Goal: Task Accomplishment & Management: Use online tool/utility

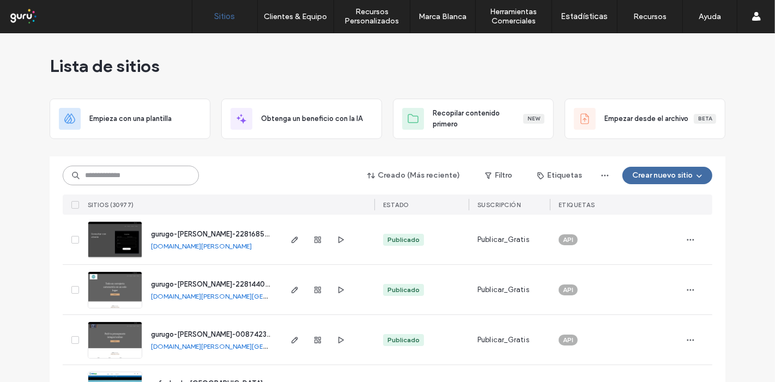
click at [123, 169] on input at bounding box center [131, 176] width 136 height 20
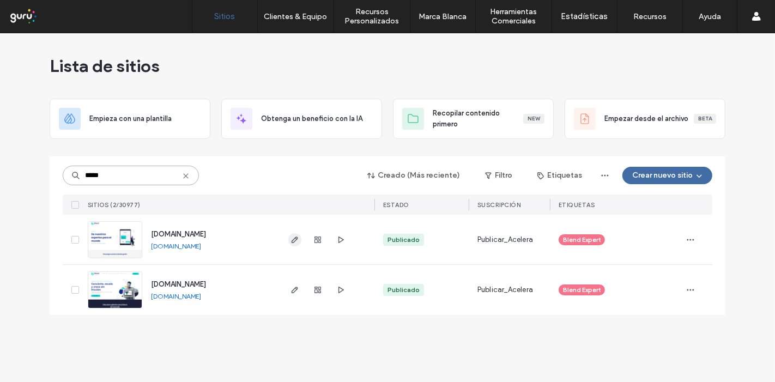
type input "*****"
click at [293, 242] on icon "button" at bounding box center [295, 240] width 9 height 9
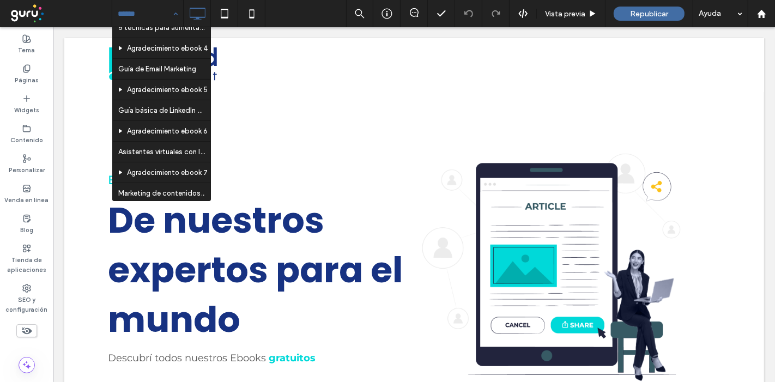
scroll to position [137, 0]
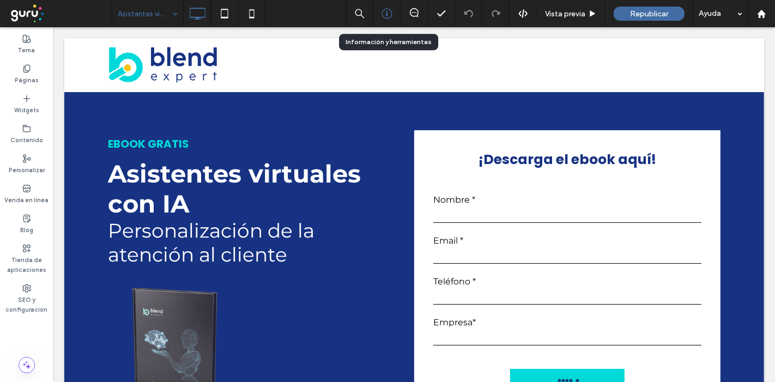
click at [388, 15] on use at bounding box center [387, 14] width 10 height 10
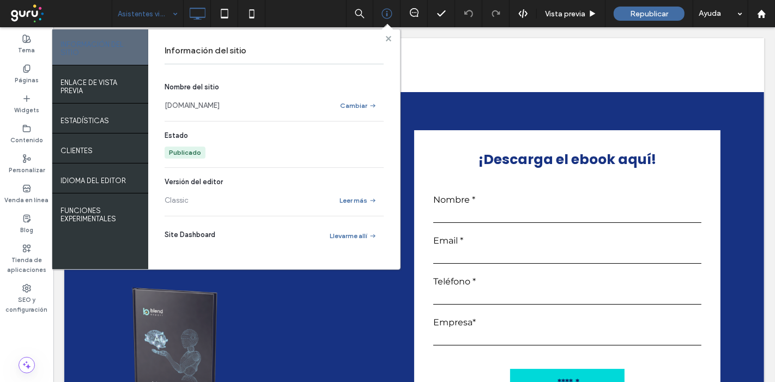
click at [389, 41] on span at bounding box center [388, 38] width 5 height 8
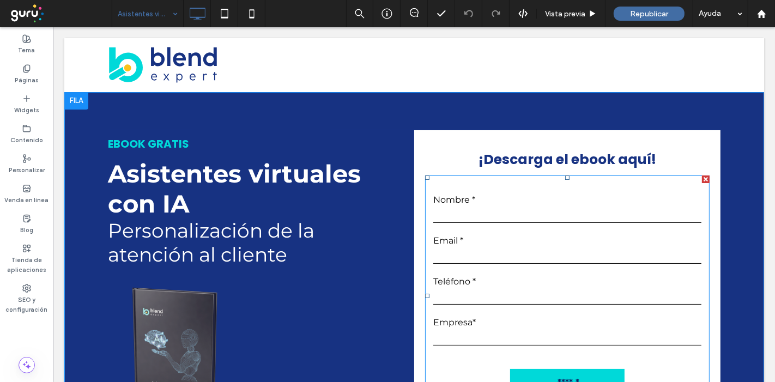
click at [488, 223] on div "Nombre *" at bounding box center [567, 210] width 285 height 30
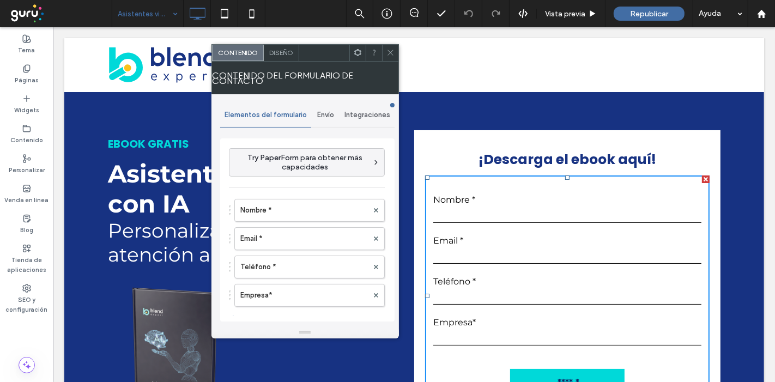
click at [355, 53] on use at bounding box center [357, 52] width 7 height 7
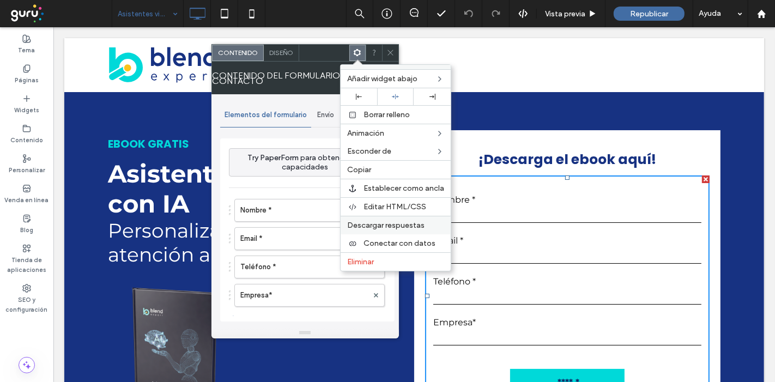
click at [387, 225] on span "Descargar respuestas" at bounding box center [385, 225] width 77 height 9
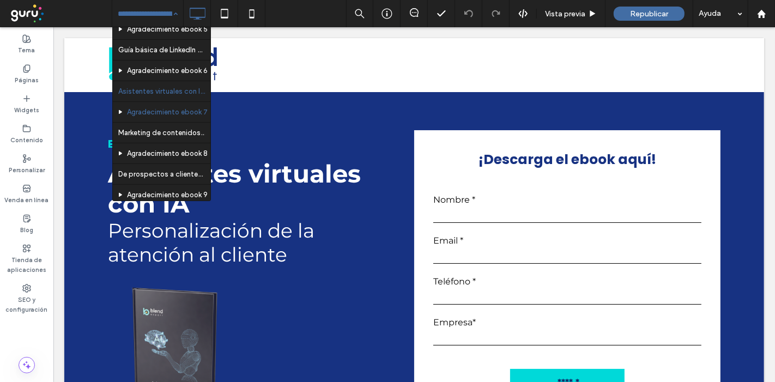
scroll to position [198, 0]
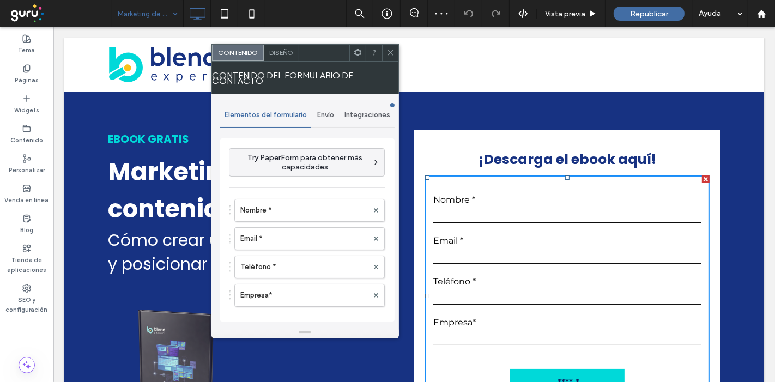
click at [356, 58] on span at bounding box center [358, 53] width 8 height 16
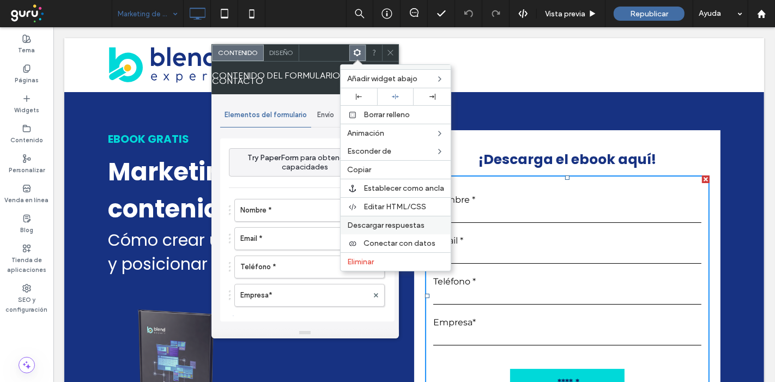
click at [373, 226] on span "Descargar respuestas" at bounding box center [385, 225] width 77 height 9
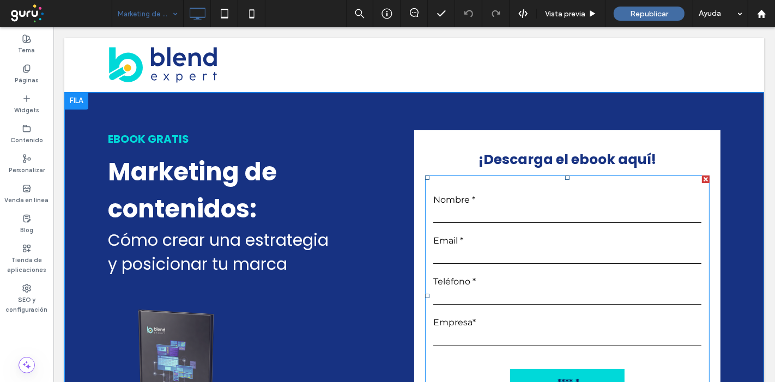
click at [501, 211] on input "text" at bounding box center [567, 215] width 268 height 16
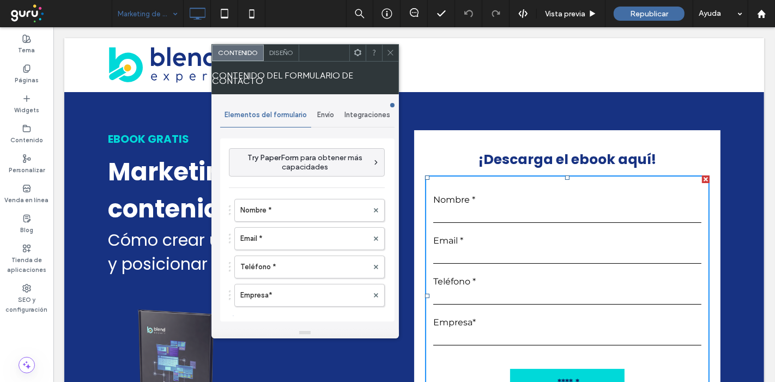
click at [357, 113] on span "Integraciones" at bounding box center [368, 115] width 46 height 9
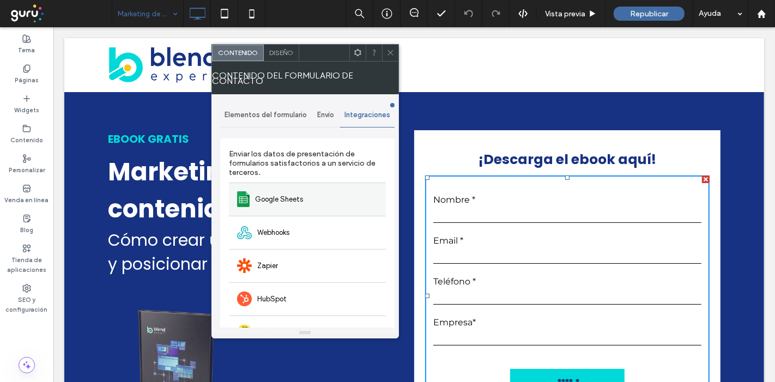
click at [302, 198] on span "Google Sheets" at bounding box center [279, 199] width 48 height 11
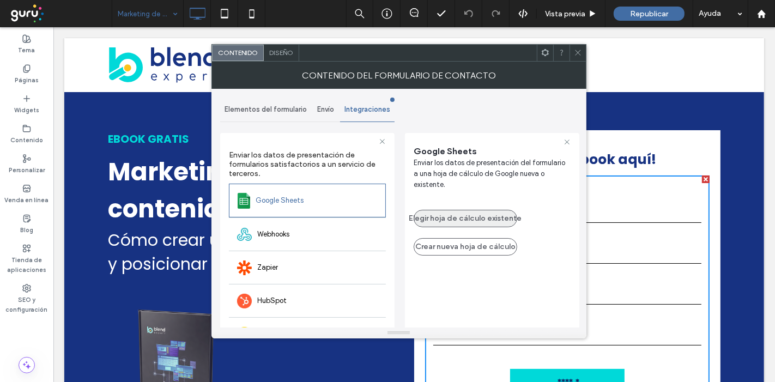
click at [504, 210] on button "Elegir hoja de cálculo existente" at bounding box center [466, 218] width 104 height 17
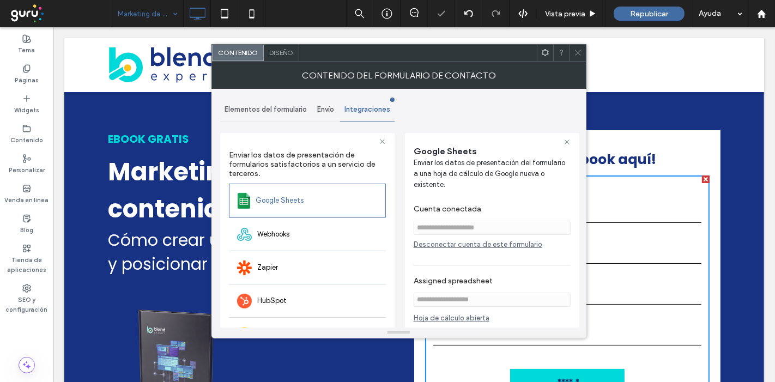
scroll to position [99, 0]
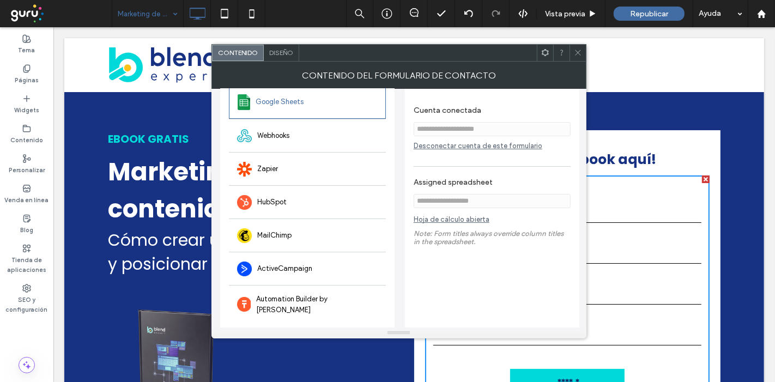
click at [576, 52] on icon at bounding box center [578, 53] width 8 height 8
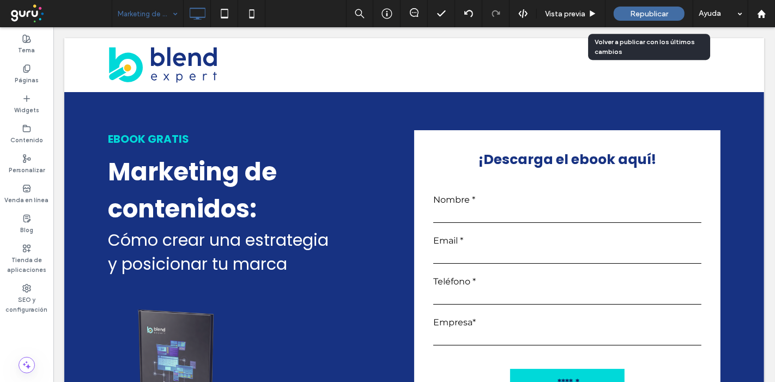
click at [632, 15] on span "Republicar" at bounding box center [649, 13] width 38 height 9
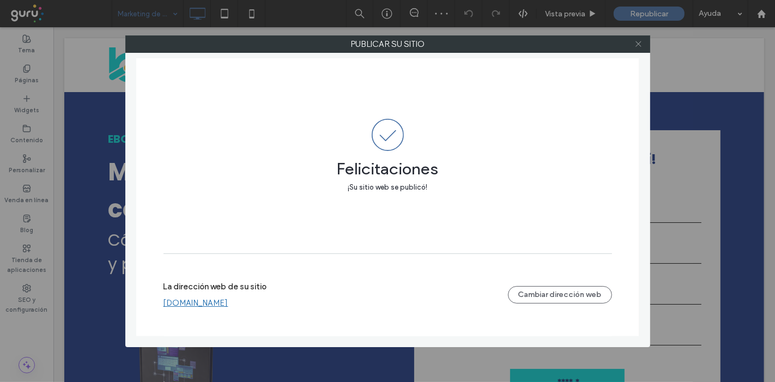
click at [639, 46] on icon at bounding box center [639, 44] width 8 height 8
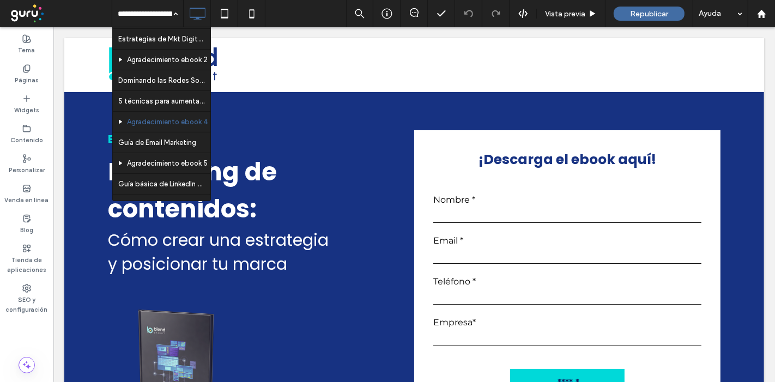
scroll to position [121, 0]
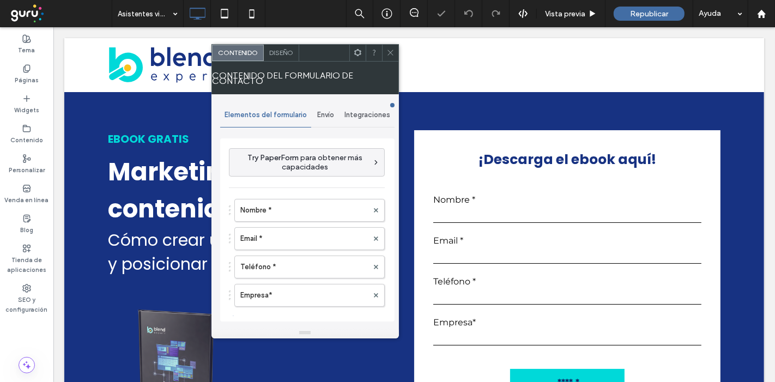
click at [370, 117] on span "Integraciones" at bounding box center [368, 115] width 46 height 9
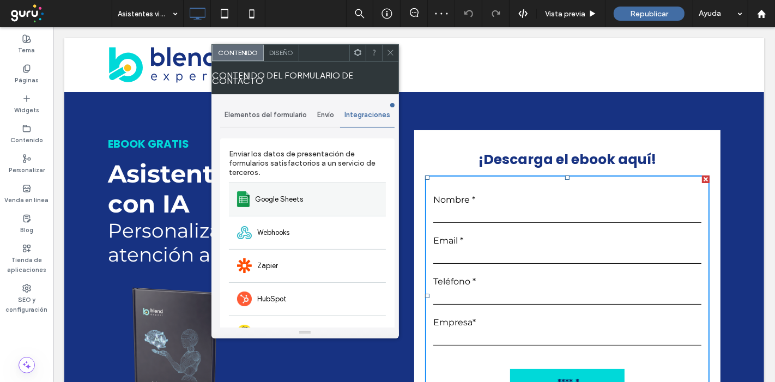
click at [276, 198] on span "Google Sheets" at bounding box center [279, 199] width 48 height 11
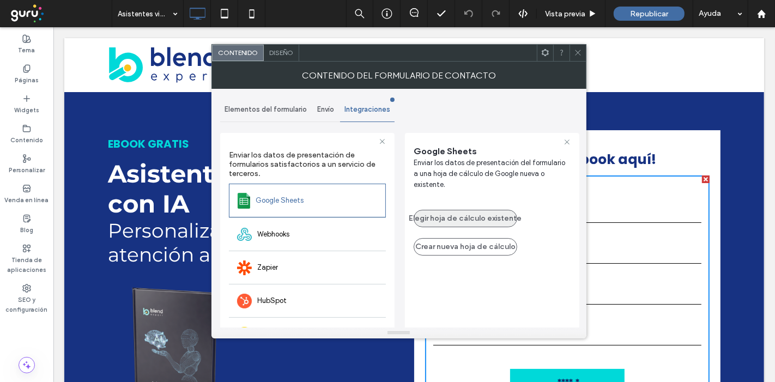
click at [467, 210] on button "Elegir hoja de cálculo existente" at bounding box center [466, 218] width 104 height 17
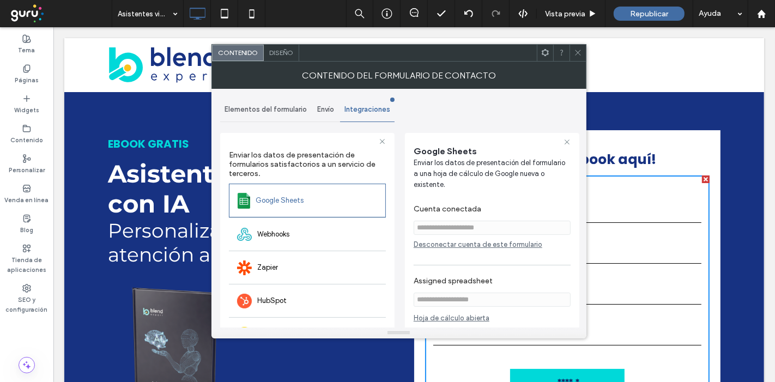
click at [578, 56] on icon at bounding box center [578, 53] width 8 height 8
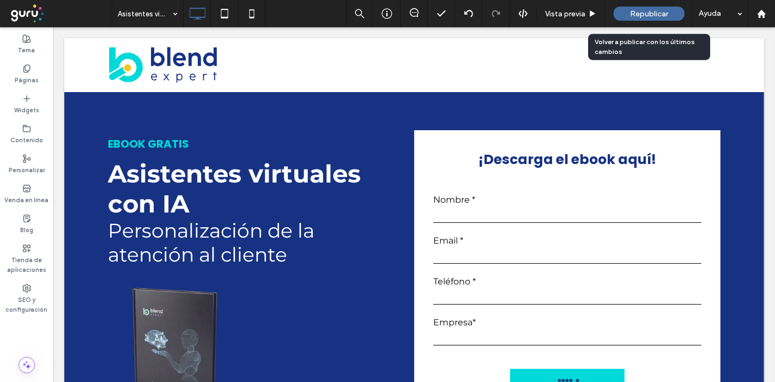
click at [657, 7] on div "Republicar" at bounding box center [649, 14] width 71 height 14
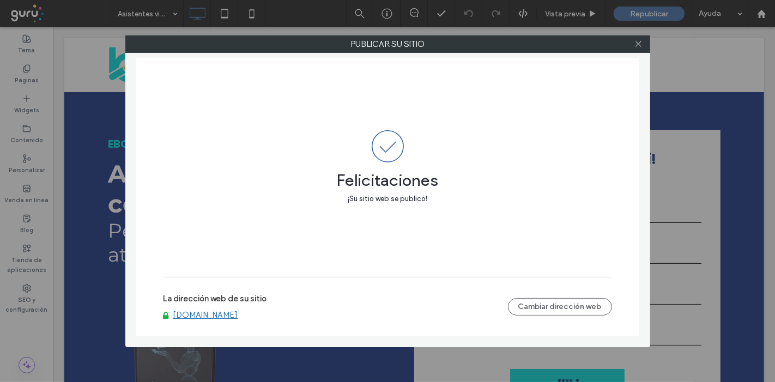
click at [645, 43] on div at bounding box center [639, 44] width 16 height 16
click at [640, 44] on icon at bounding box center [639, 44] width 8 height 8
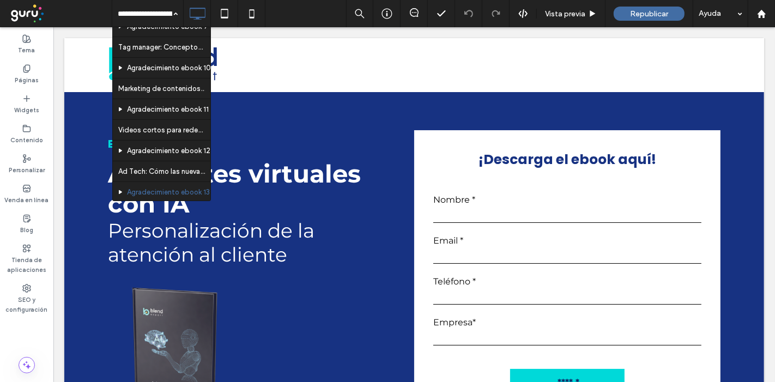
scroll to position [424, 0]
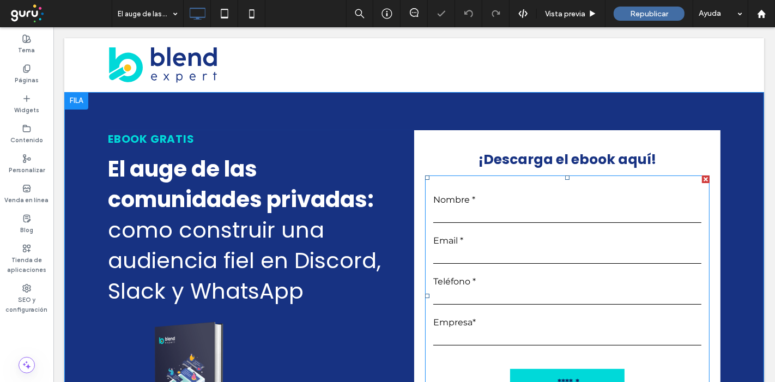
click at [505, 213] on input "text" at bounding box center [567, 215] width 268 height 16
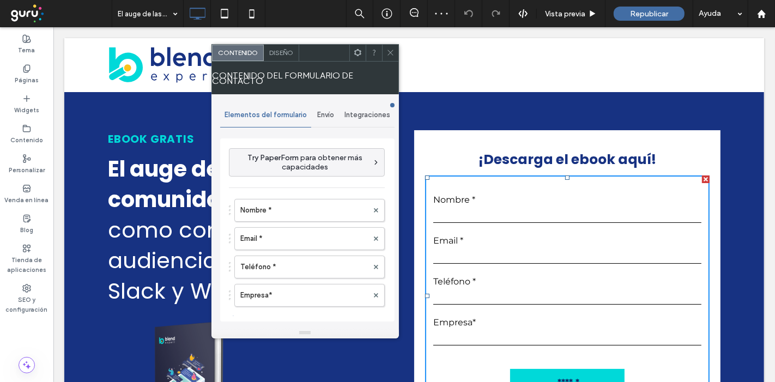
click at [361, 116] on span "Integraciones" at bounding box center [368, 115] width 46 height 9
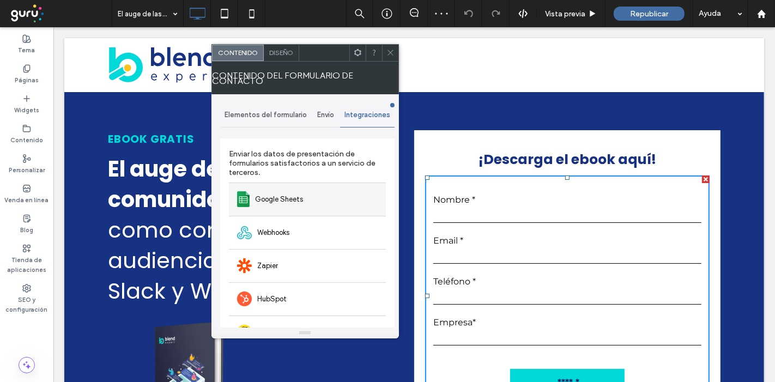
click at [310, 202] on div "Google Sheets" at bounding box center [307, 199] width 157 height 33
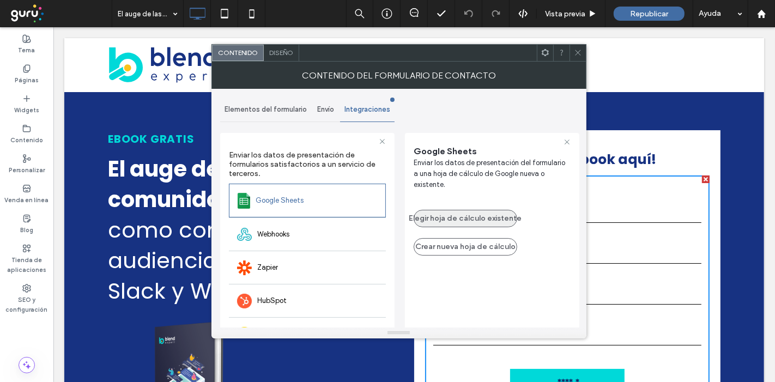
click at [460, 210] on button "Elegir hoja de cálculo existente" at bounding box center [466, 218] width 104 height 17
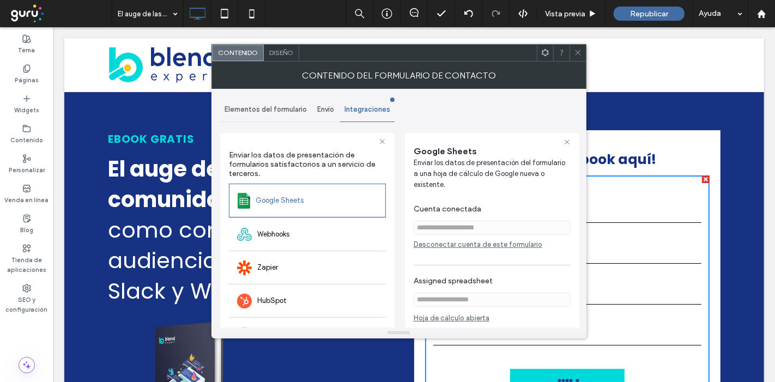
click at [578, 55] on icon at bounding box center [578, 53] width 8 height 8
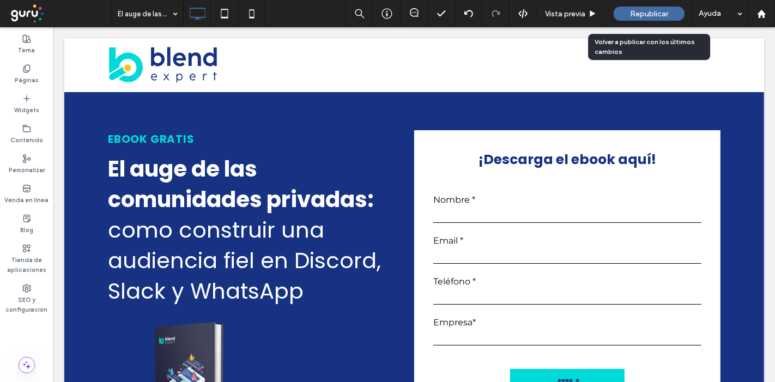
click at [646, 15] on span "Republicar" at bounding box center [649, 13] width 38 height 9
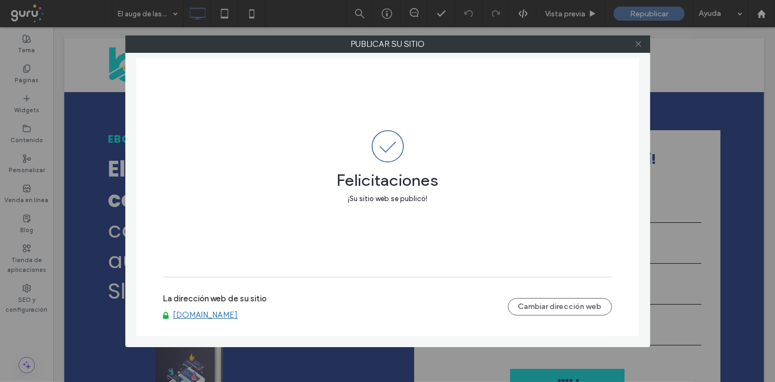
click at [641, 45] on icon at bounding box center [639, 44] width 8 height 8
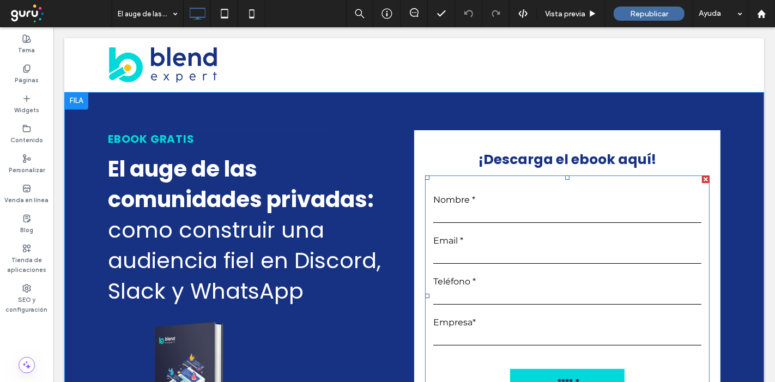
click at [513, 210] on input "text" at bounding box center [567, 215] width 268 height 16
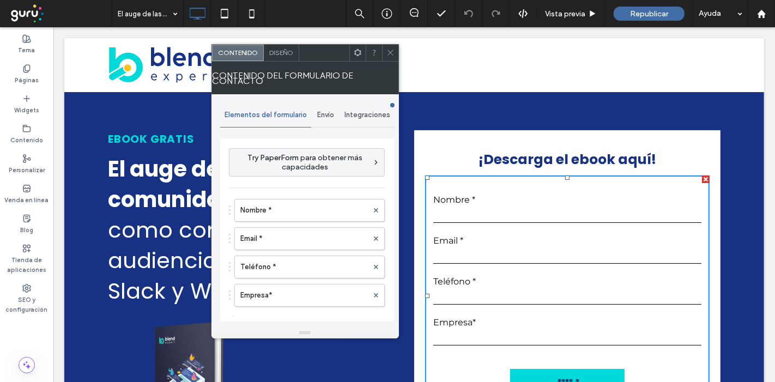
click at [363, 49] on div at bounding box center [357, 53] width 16 height 16
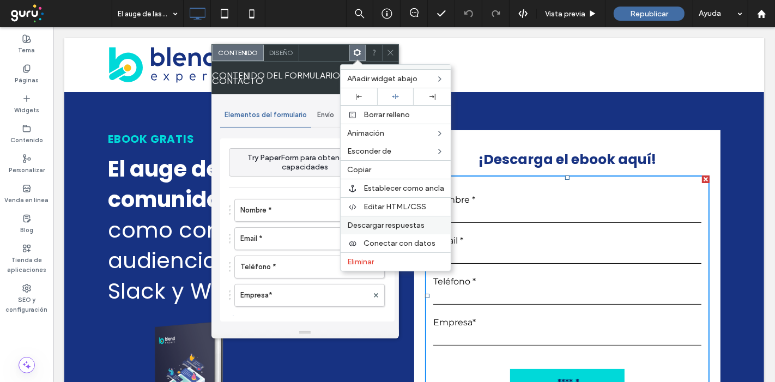
click at [360, 226] on span "Descargar respuestas" at bounding box center [385, 225] width 77 height 9
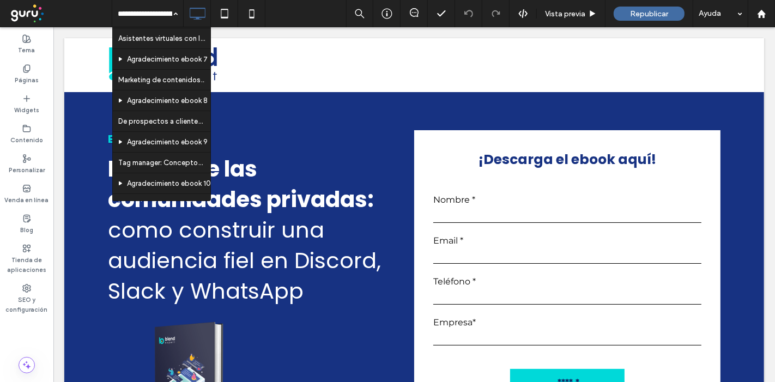
scroll to position [251, 0]
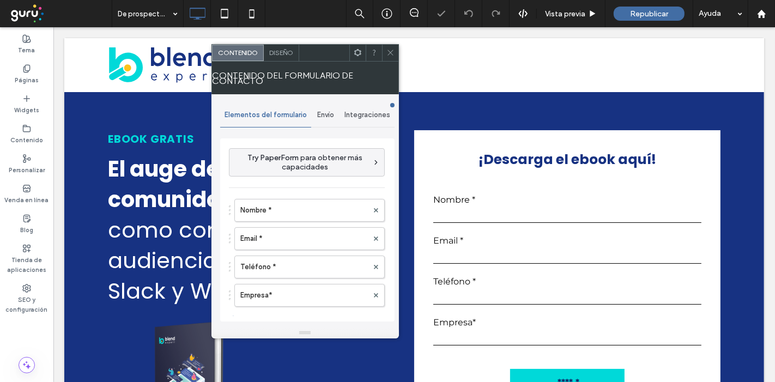
type input "******"
type input "**********"
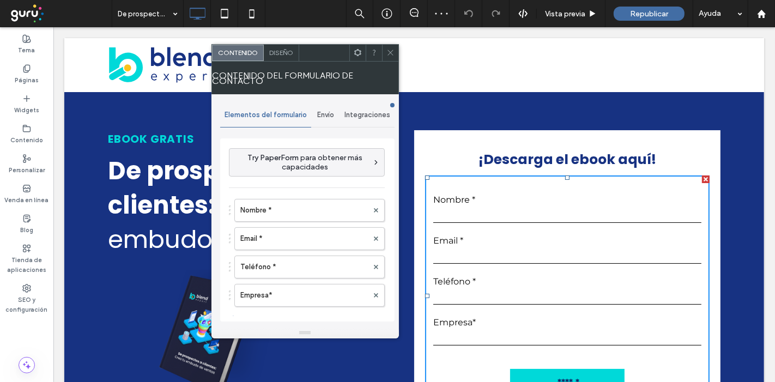
click at [358, 53] on icon at bounding box center [358, 53] width 8 height 8
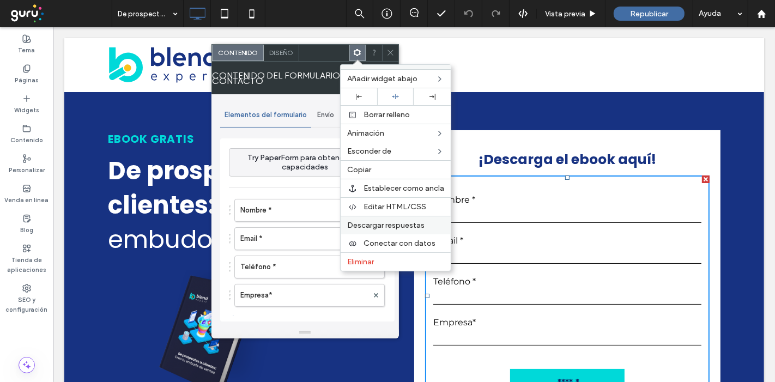
click at [370, 223] on span "Descargar respuestas" at bounding box center [385, 225] width 77 height 9
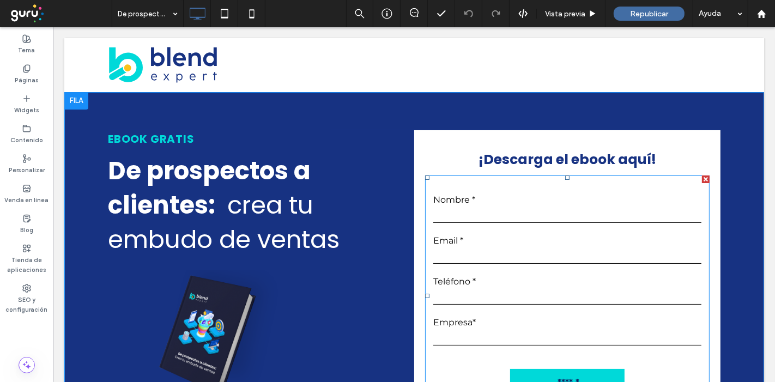
click at [489, 207] on input "text" at bounding box center [567, 215] width 268 height 16
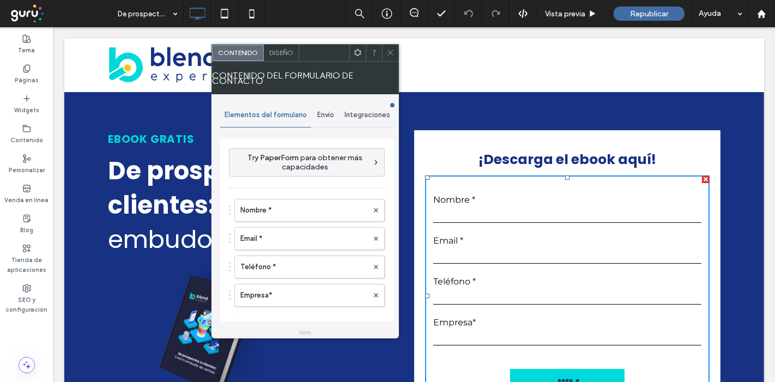
click at [372, 119] on div "Integraciones" at bounding box center [367, 115] width 55 height 24
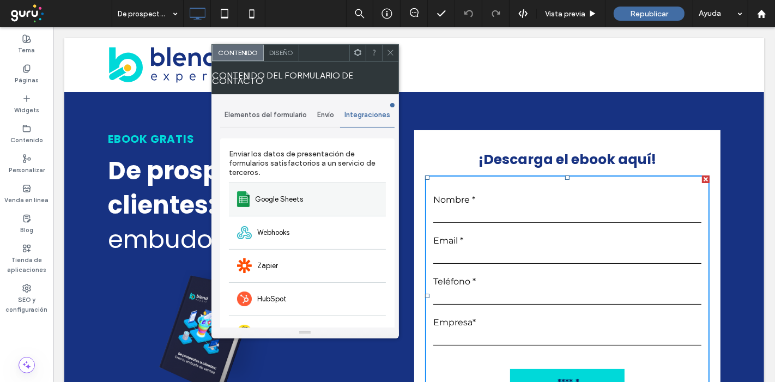
click at [318, 188] on div "Google Sheets" at bounding box center [307, 199] width 157 height 33
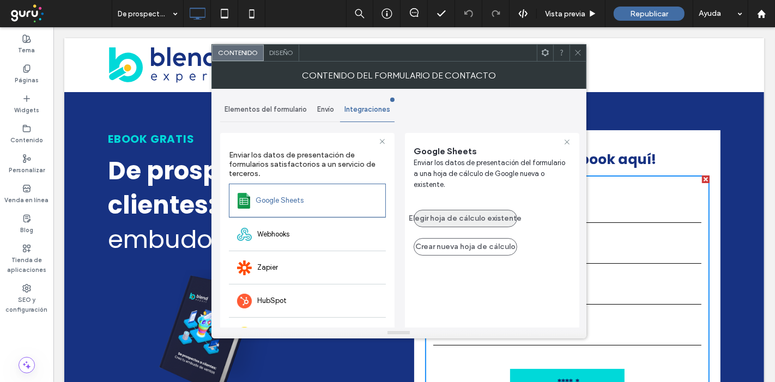
click at [472, 210] on button "Elegir hoja de cálculo existente" at bounding box center [466, 218] width 104 height 17
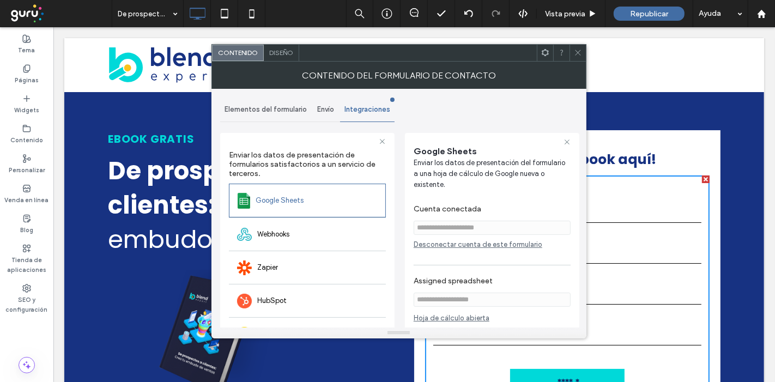
click at [580, 57] on span at bounding box center [578, 53] width 8 height 16
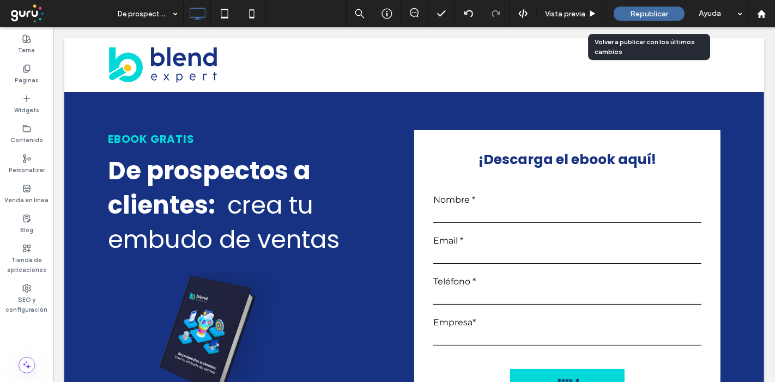
click at [648, 16] on span "Republicar" at bounding box center [649, 13] width 38 height 9
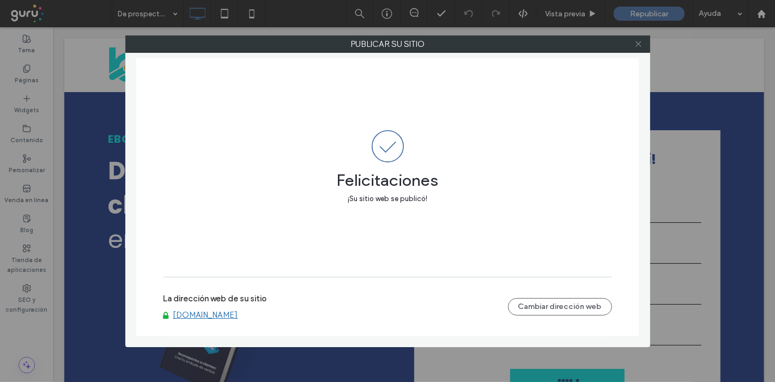
click at [638, 44] on icon at bounding box center [639, 44] width 8 height 8
